Goal: Task Accomplishment & Management: Manage account settings

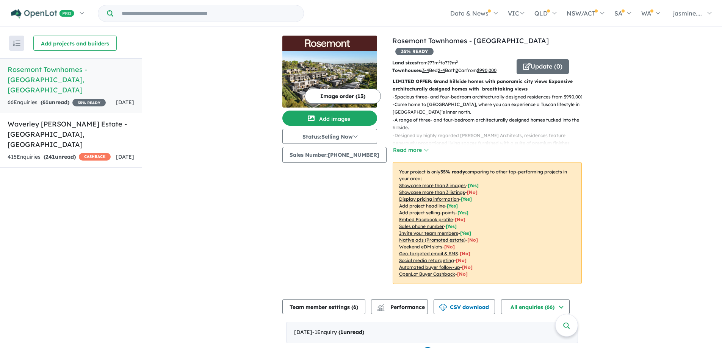
click at [66, 130] on h5 "Waverley [PERSON_NAME] Estate - [GEOGRAPHIC_DATA] , [GEOGRAPHIC_DATA]" at bounding box center [71, 134] width 127 height 31
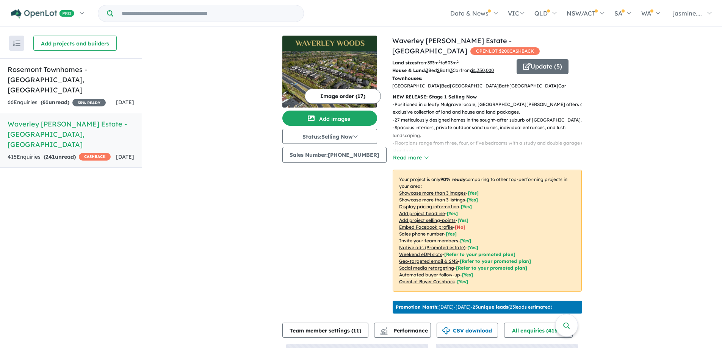
drag, startPoint x: 612, startPoint y: 67, endPoint x: 590, endPoint y: 66, distance: 22.0
click at [612, 67] on div "View 2 projects in your account [GEOGRAPHIC_DATA][PERSON_NAME] - [GEOGRAPHIC_DA…" at bounding box center [432, 232] width 580 height 409
click at [542, 67] on button "Update ( 5 )" at bounding box center [543, 66] width 52 height 15
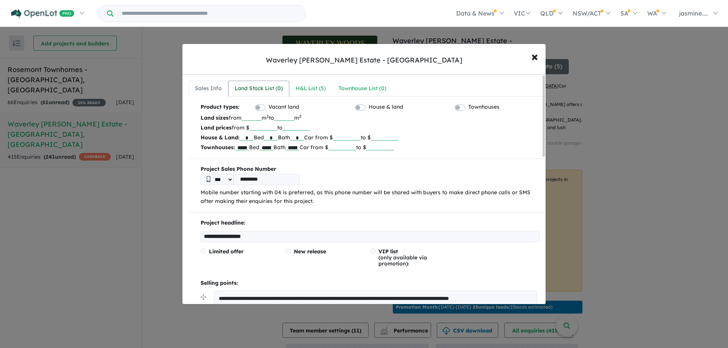
click at [264, 83] on link "Land Stock List ( 0 )" at bounding box center [258, 89] width 61 height 16
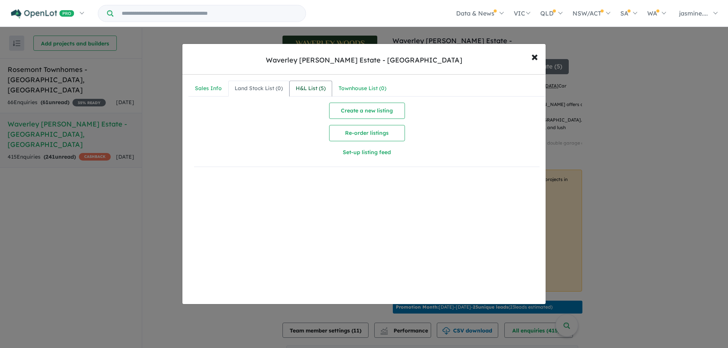
click at [316, 84] on div "H&L List ( 5 )" at bounding box center [311, 88] width 30 height 9
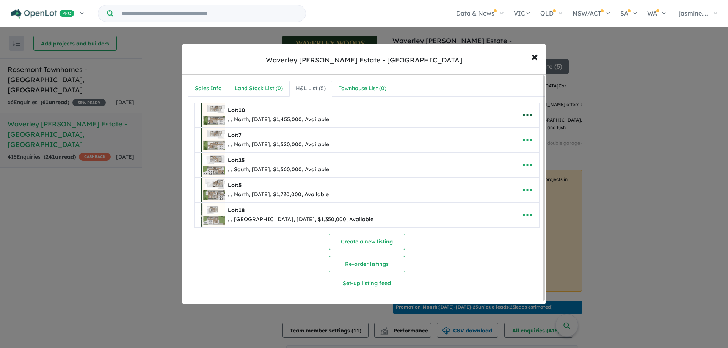
click at [530, 114] on icon "button" at bounding box center [526, 115] width 11 height 11
click at [509, 135] on link "Edit" at bounding box center [510, 133] width 56 height 17
select select "*****"
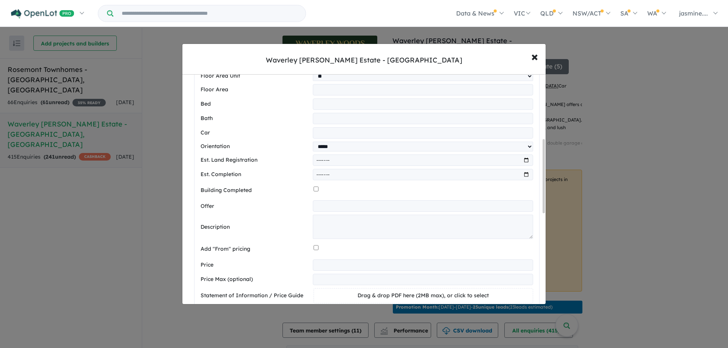
scroll to position [265, 0]
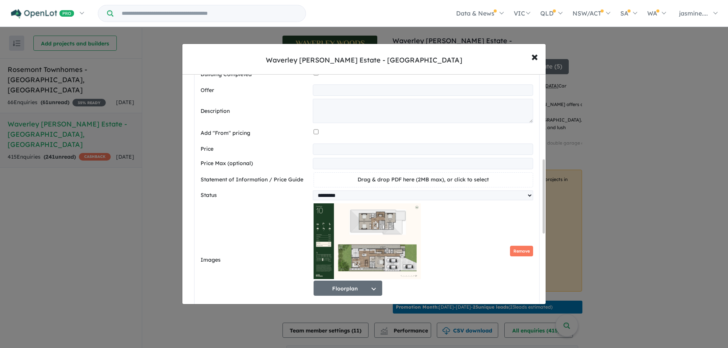
drag, startPoint x: 376, startPoint y: 156, endPoint x: 306, endPoint y: 150, distance: 70.0
click at [306, 150] on div "**********" at bounding box center [366, 149] width 332 height 11
click at [535, 58] on span "×" at bounding box center [534, 56] width 7 height 16
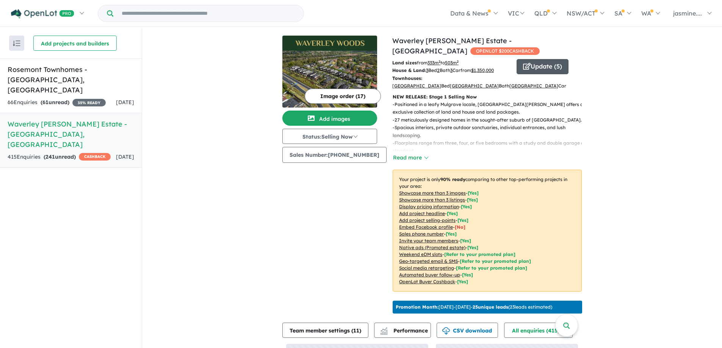
click at [549, 68] on button "Update ( 5 )" at bounding box center [543, 66] width 52 height 15
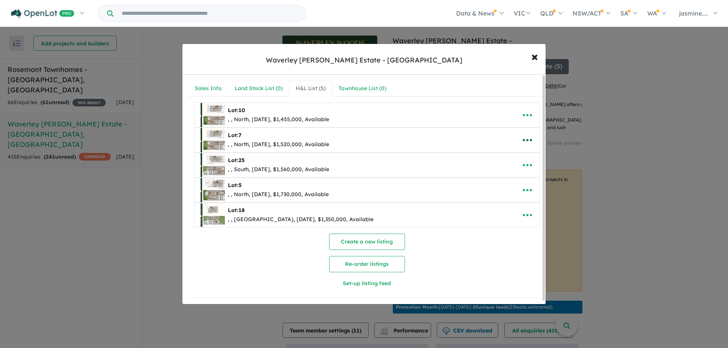
click at [523, 141] on icon "button" at bounding box center [526, 140] width 11 height 11
click at [504, 160] on link "Edit" at bounding box center [510, 158] width 56 height 17
select select "*****"
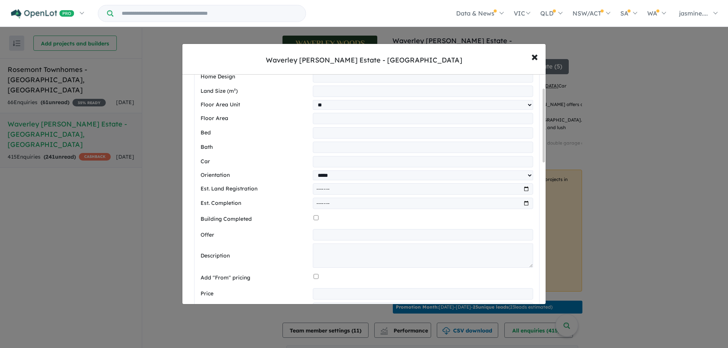
scroll to position [189, 0]
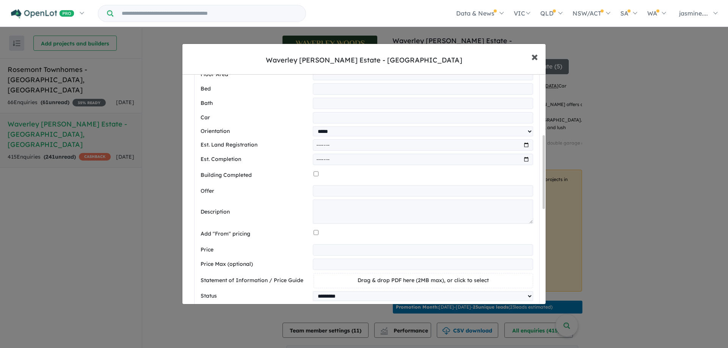
click at [536, 56] on span "×" at bounding box center [534, 56] width 7 height 16
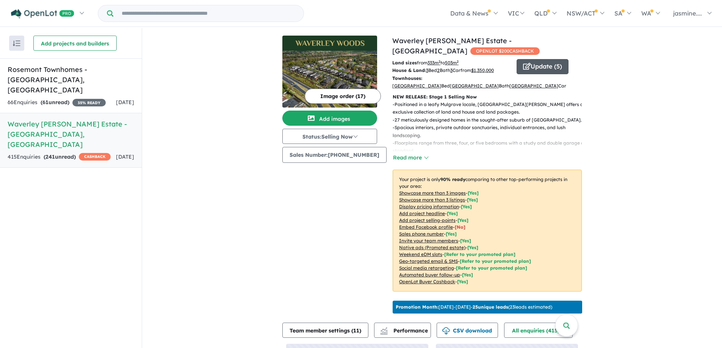
click at [533, 66] on button "Update ( 5 )" at bounding box center [543, 66] width 52 height 15
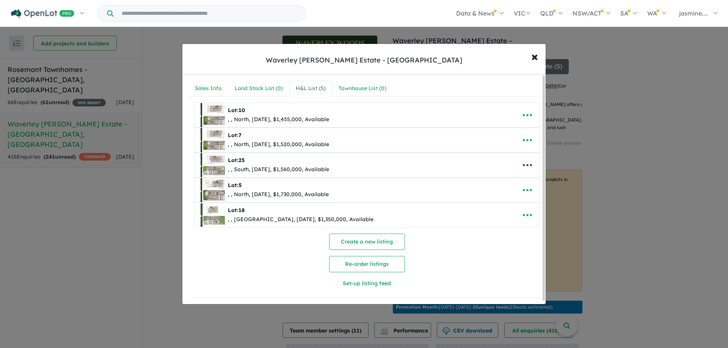
click at [526, 161] on icon "button" at bounding box center [526, 165] width 11 height 11
click at [503, 183] on link "Edit" at bounding box center [510, 183] width 56 height 17
select select "*****"
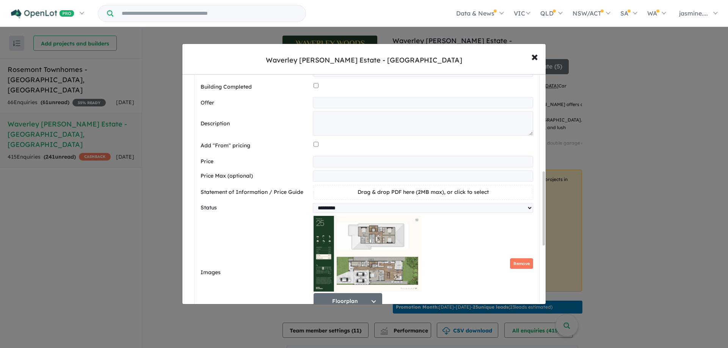
scroll to position [303, 0]
click at [535, 58] on span "×" at bounding box center [534, 56] width 7 height 16
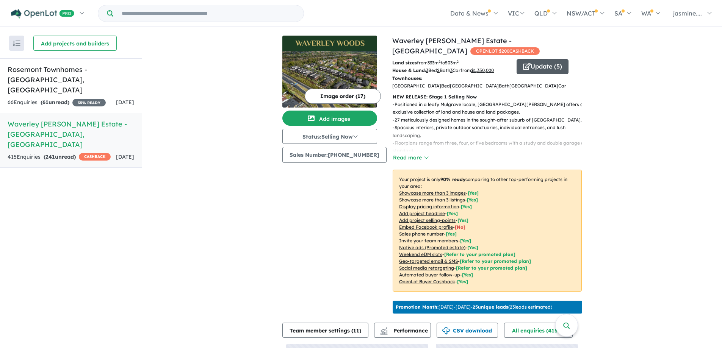
click at [543, 67] on button "Update ( 5 )" at bounding box center [543, 66] width 52 height 15
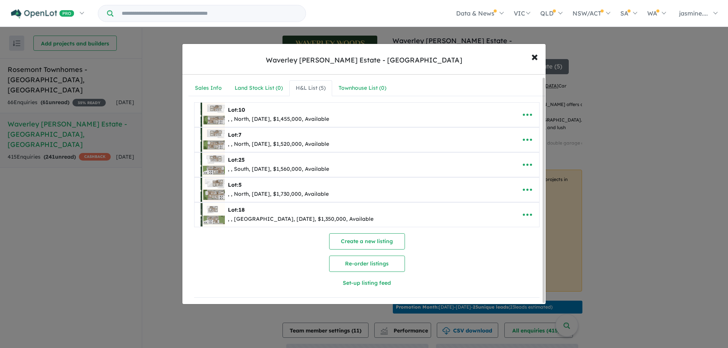
scroll to position [3, 0]
click at [524, 186] on icon "button" at bounding box center [526, 189] width 11 height 11
click at [501, 204] on link "Edit" at bounding box center [510, 208] width 56 height 17
select select "*****"
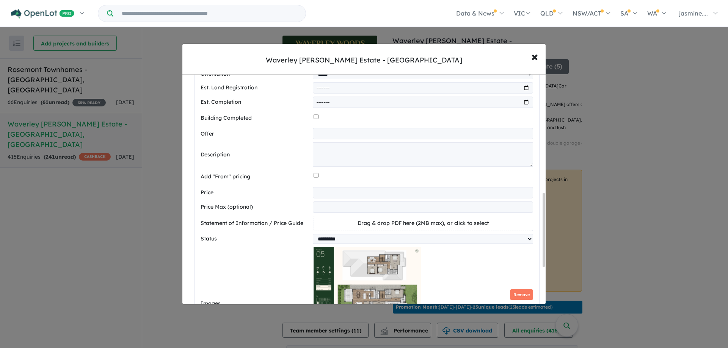
scroll to position [382, 0]
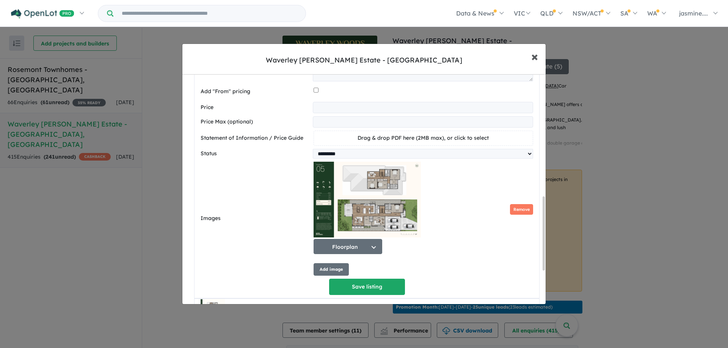
click at [533, 57] on span "×" at bounding box center [534, 56] width 7 height 16
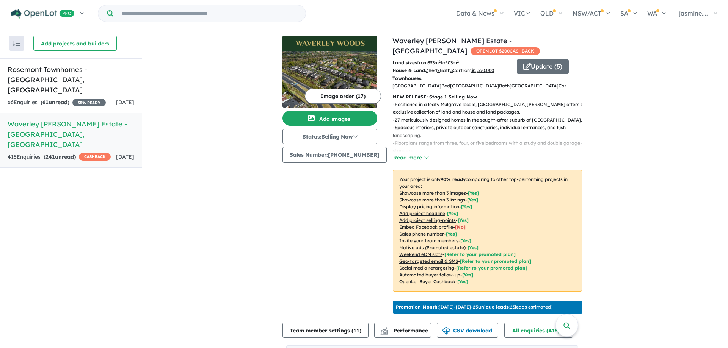
scroll to position [0, 0]
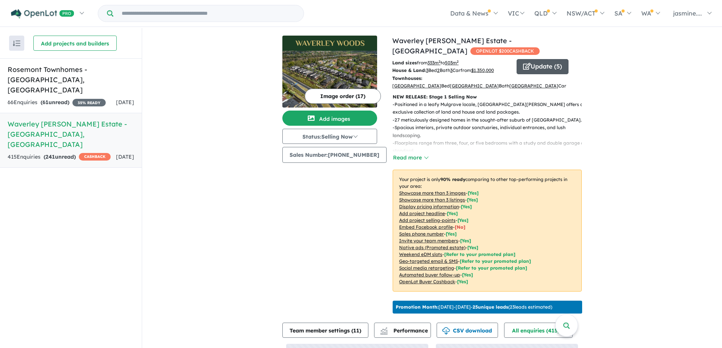
click at [548, 67] on button "Update ( 5 )" at bounding box center [543, 66] width 52 height 15
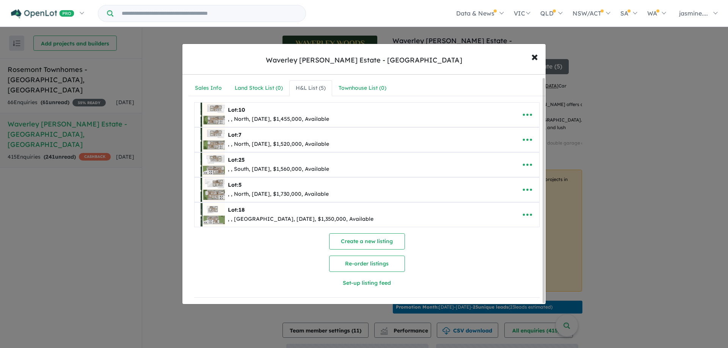
scroll to position [3, 0]
click at [536, 53] on span "×" at bounding box center [534, 56] width 7 height 16
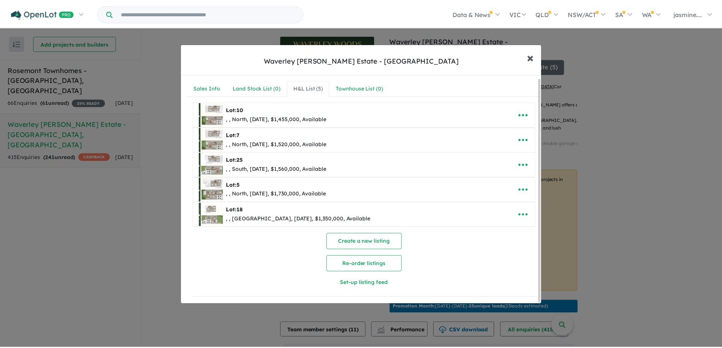
scroll to position [0, 0]
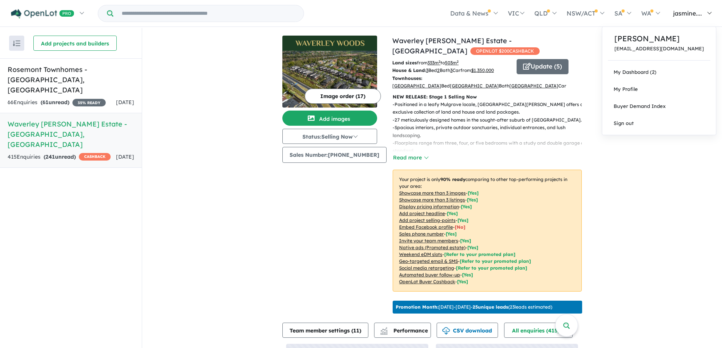
click at [699, 17] on link "jasmine...." at bounding box center [691, 13] width 52 height 27
